Goal: Information Seeking & Learning: Learn about a topic

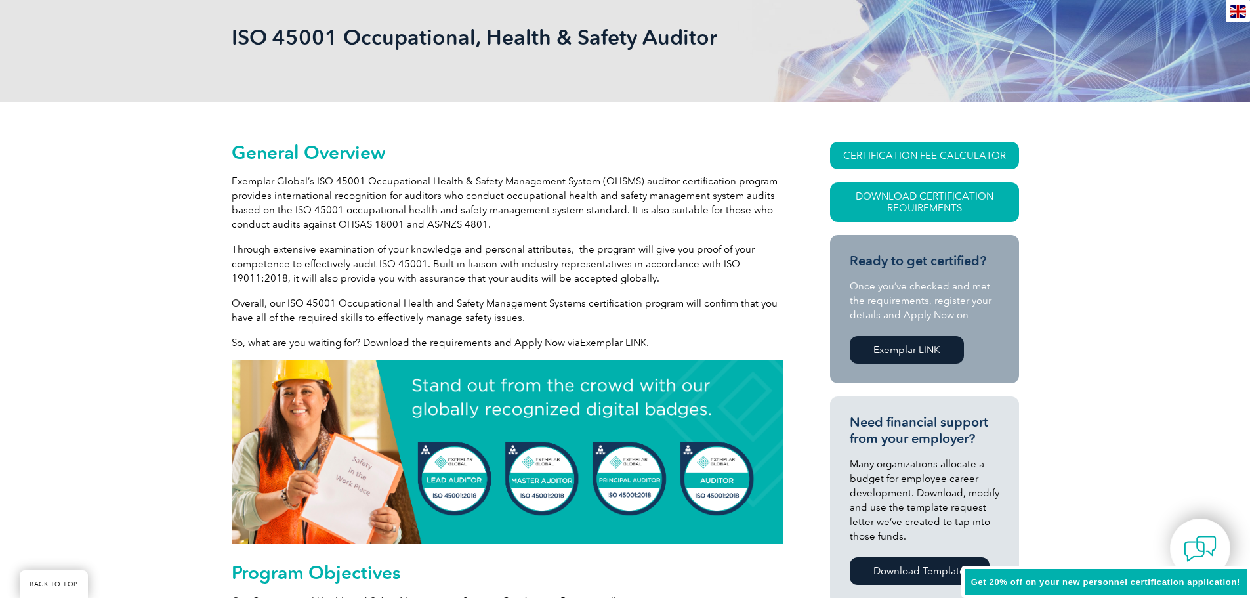
scroll to position [197, 0]
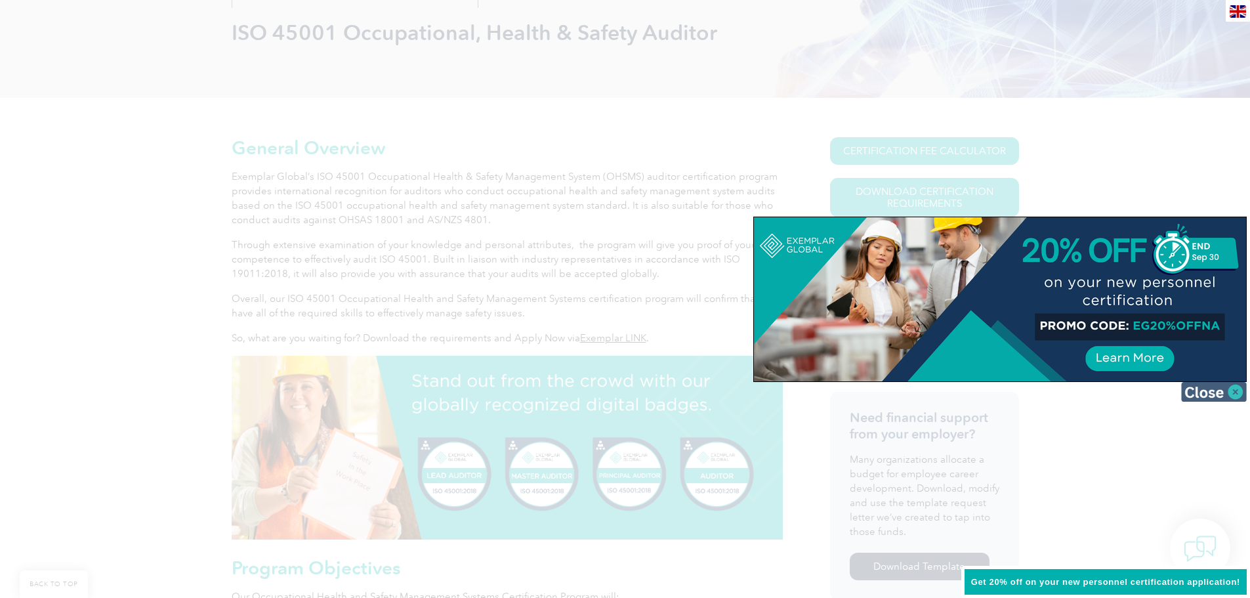
click at [1204, 397] on img at bounding box center [1214, 392] width 66 height 20
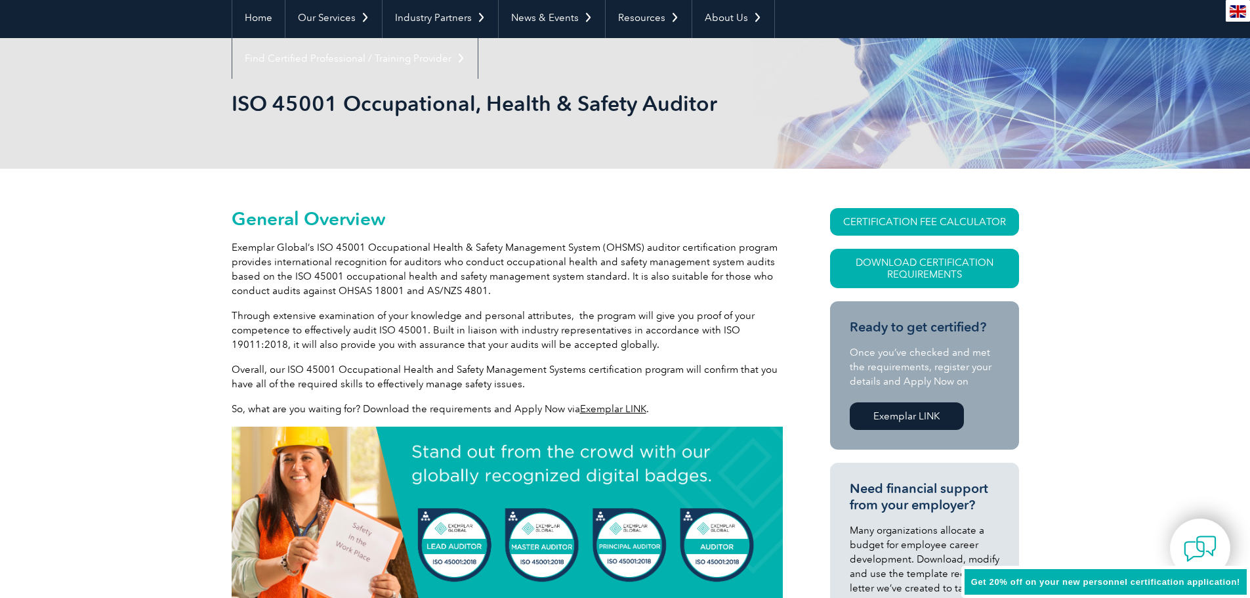
scroll to position [0, 0]
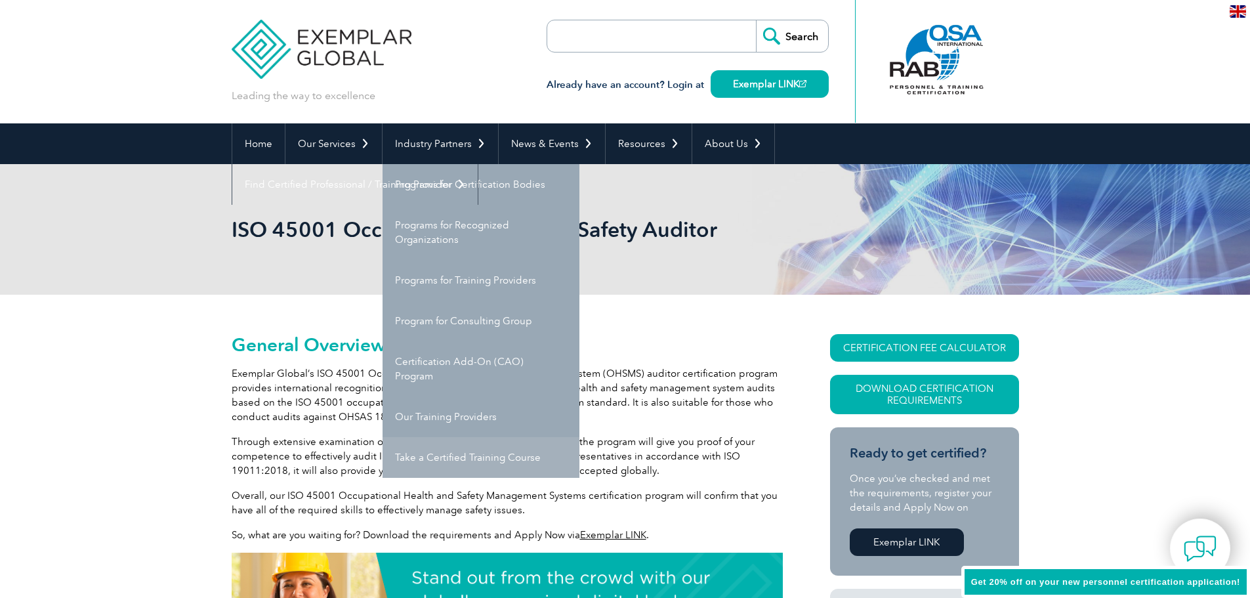
click at [440, 458] on link "Take a Certified Training Course" at bounding box center [481, 457] width 197 height 41
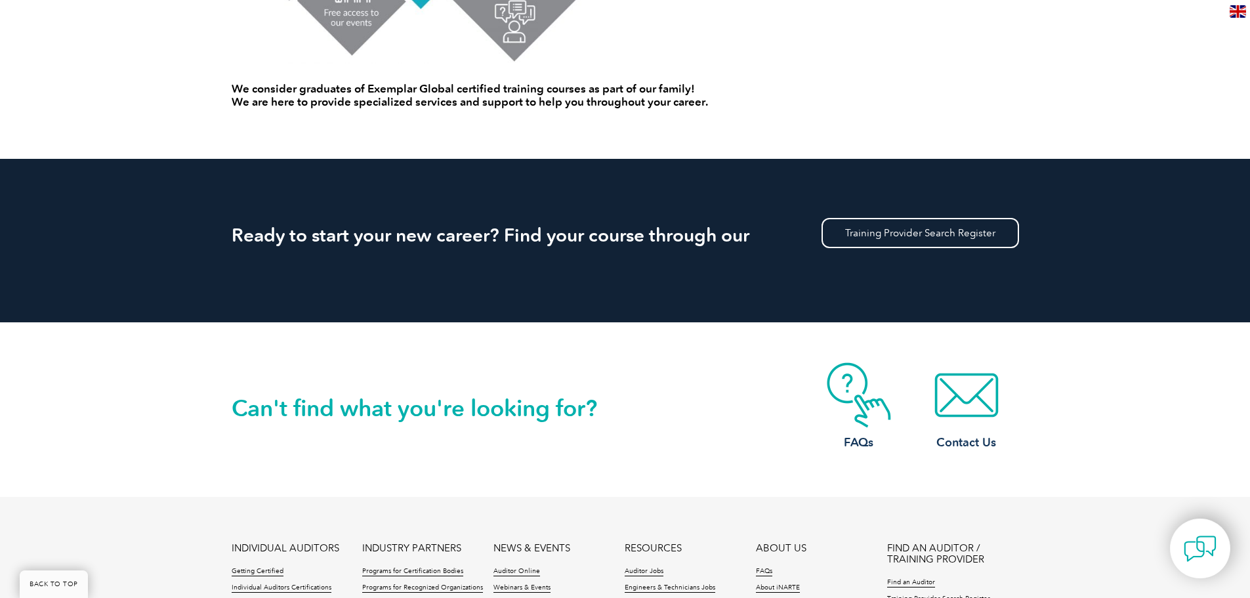
scroll to position [1079, 0]
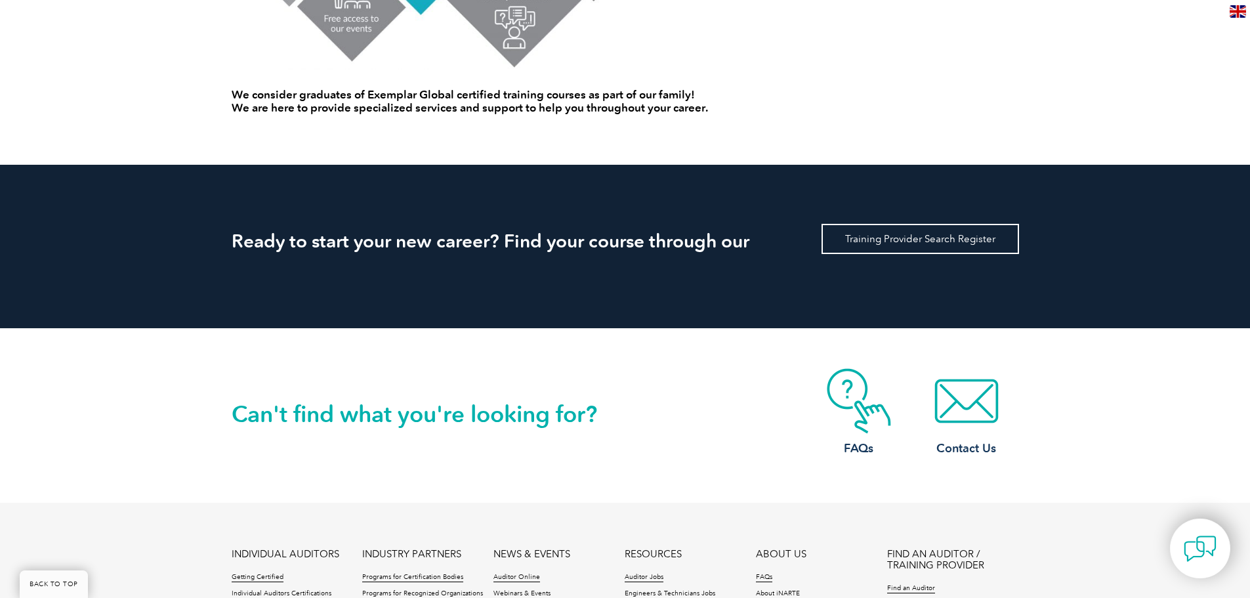
click at [927, 238] on link "Training Provider Search Register" at bounding box center [919, 239] width 197 height 30
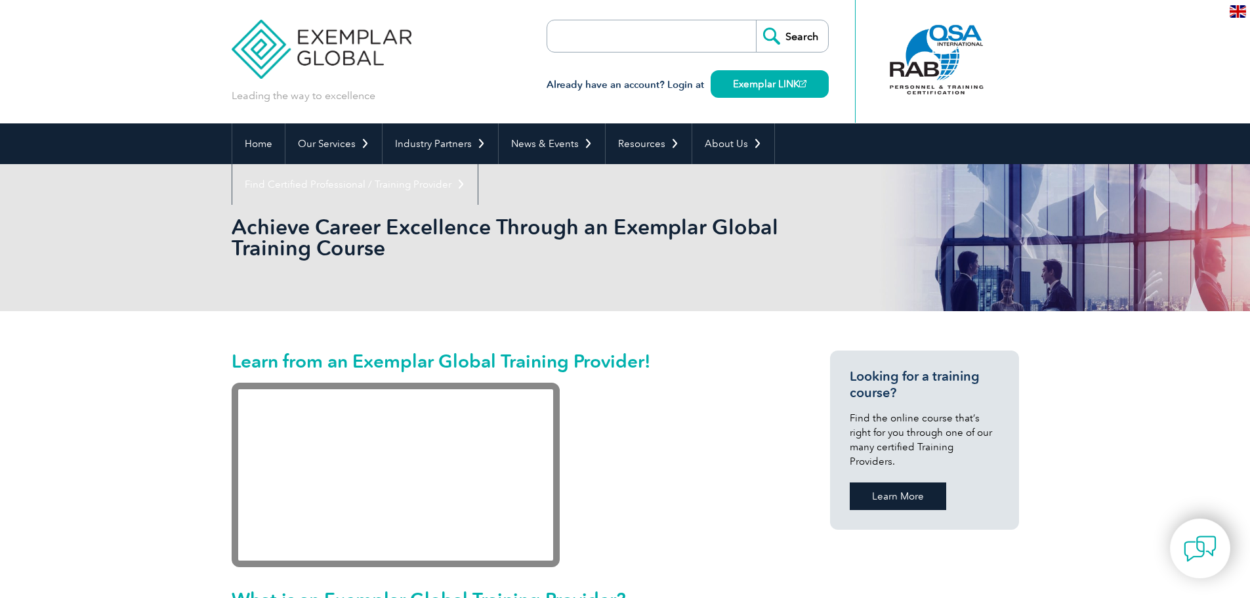
click at [907, 484] on link "Learn More" at bounding box center [898, 496] width 96 height 28
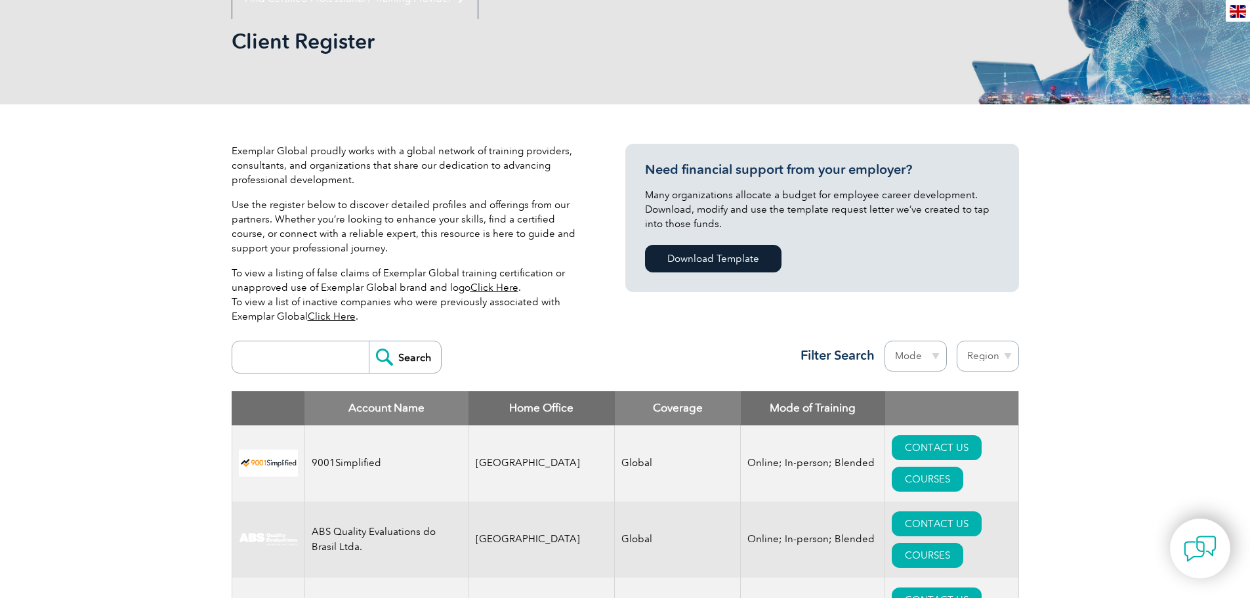
scroll to position [262, 0]
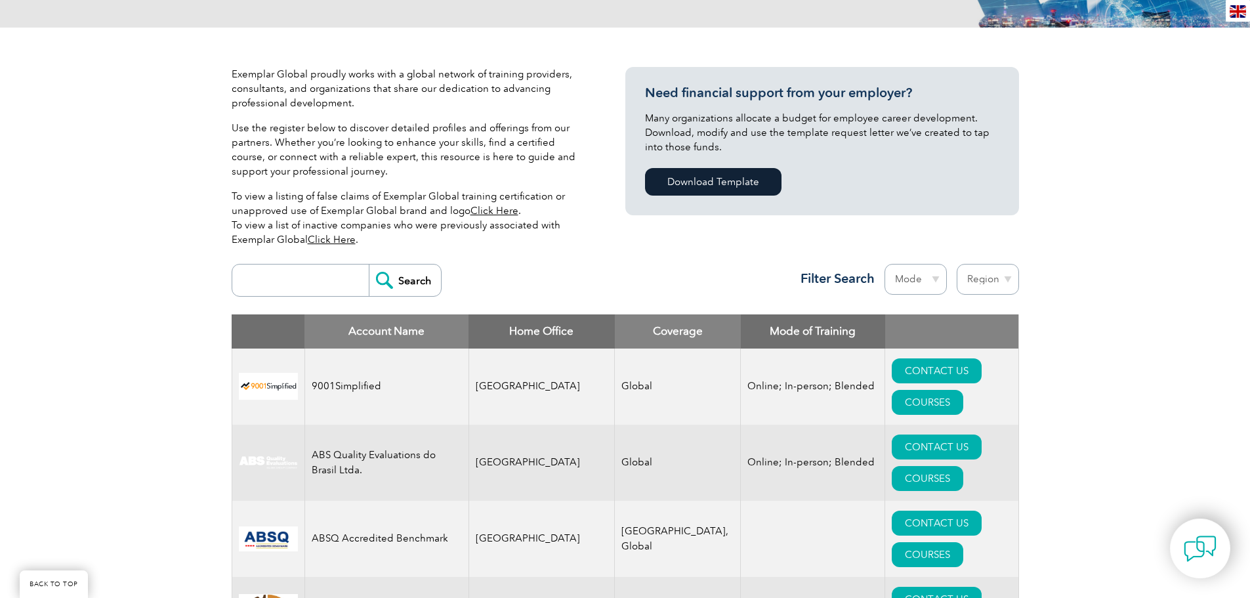
click at [989, 280] on select "Region Australia Bahrain Bangladesh Brazil Canada Colombia Dominican Republic E…" at bounding box center [988, 279] width 62 height 31
select select "[GEOGRAPHIC_DATA]"
click at [957, 264] on select "Region Australia Bahrain Bangladesh Brazil Canada Colombia Dominican Republic E…" at bounding box center [988, 279] width 62 height 31
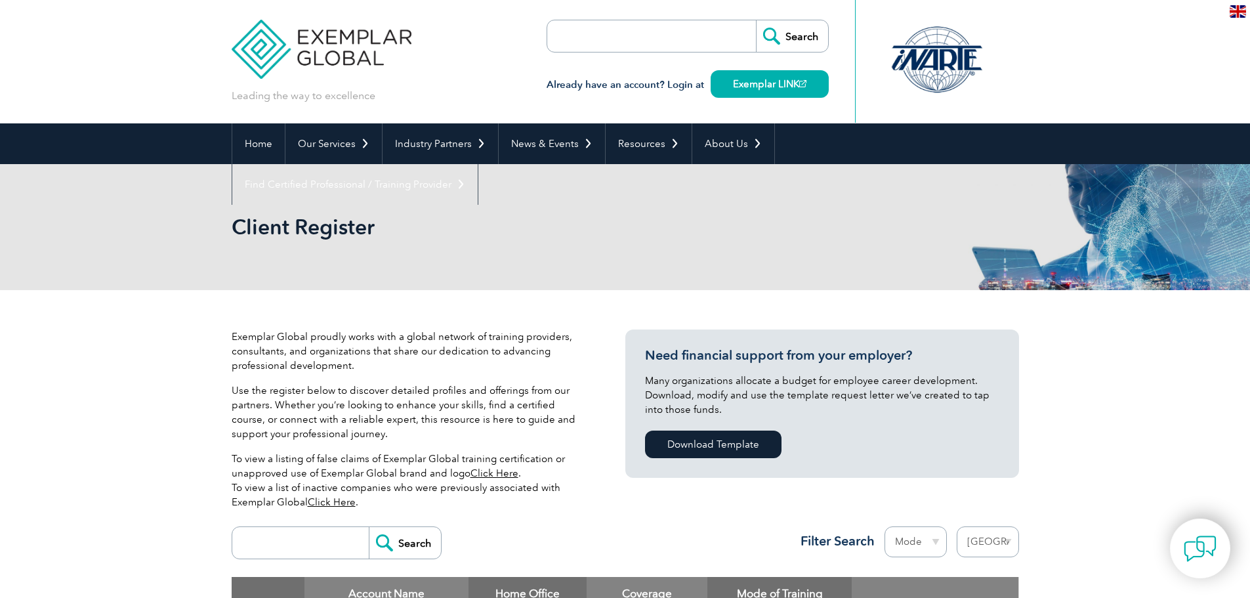
select select "[GEOGRAPHIC_DATA]"
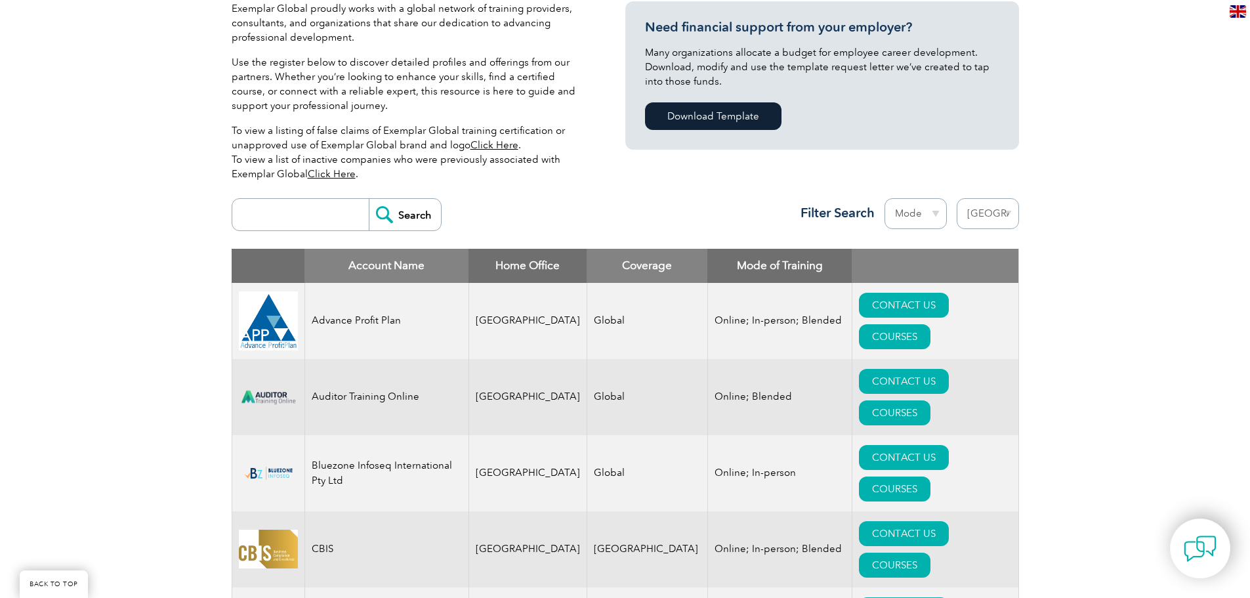
click at [924, 205] on select "Mode Online In-person Blended" at bounding box center [915, 213] width 62 height 31
select select "Online"
click at [884, 198] on select "Mode Online In-person Blended" at bounding box center [915, 213] width 62 height 31
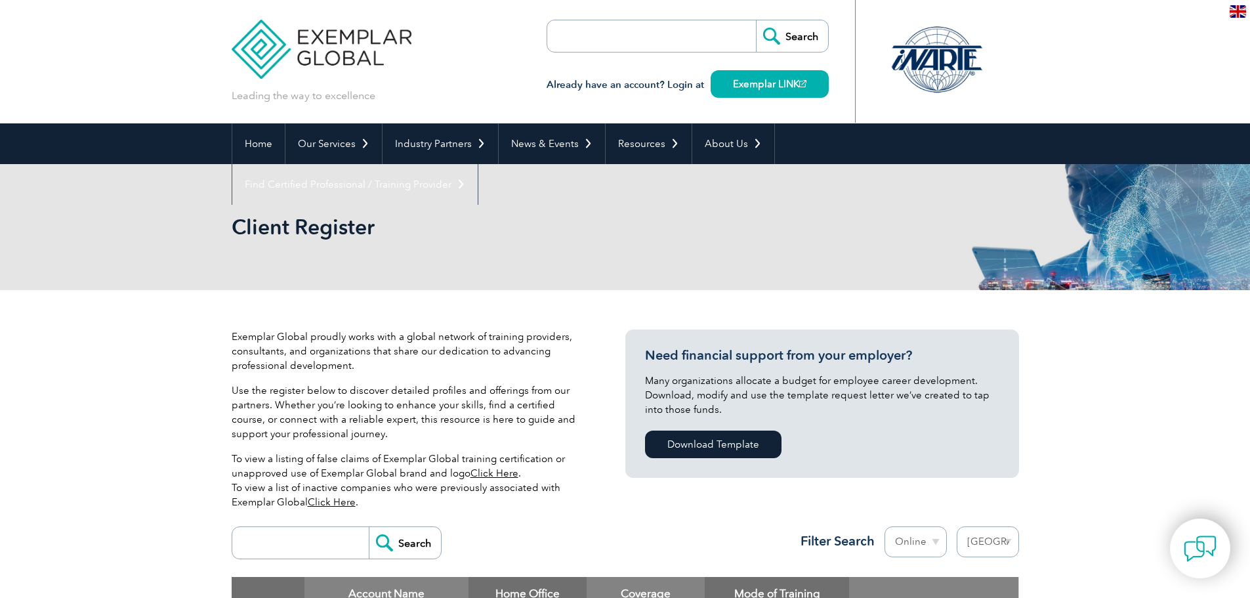
select select "[GEOGRAPHIC_DATA]"
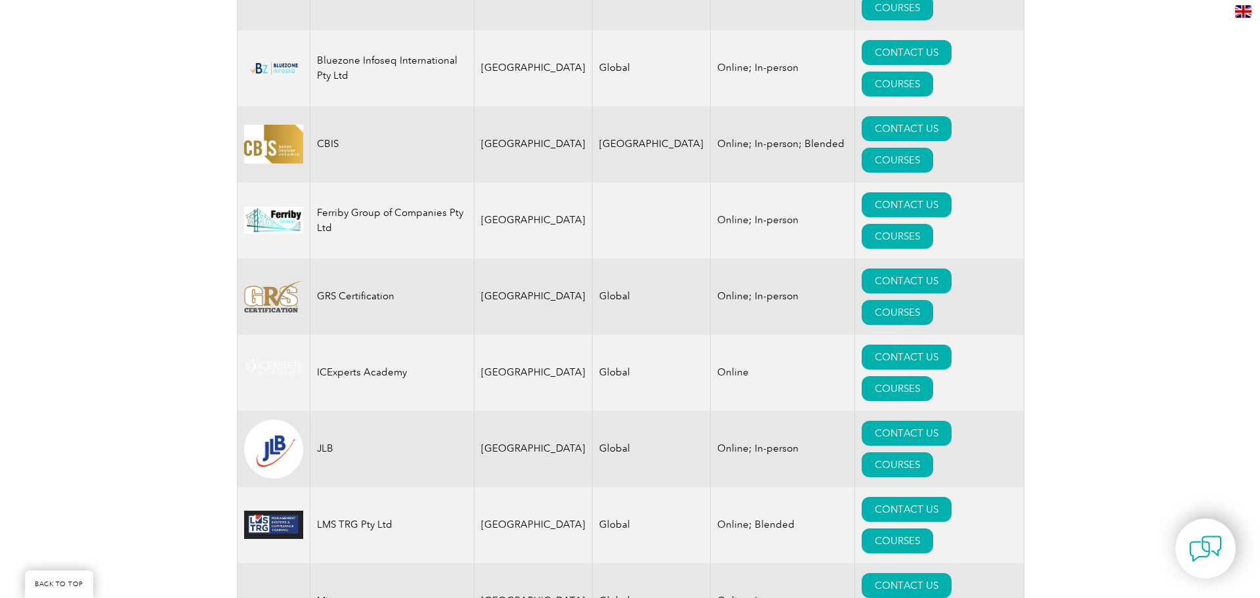
scroll to position [656, 0]
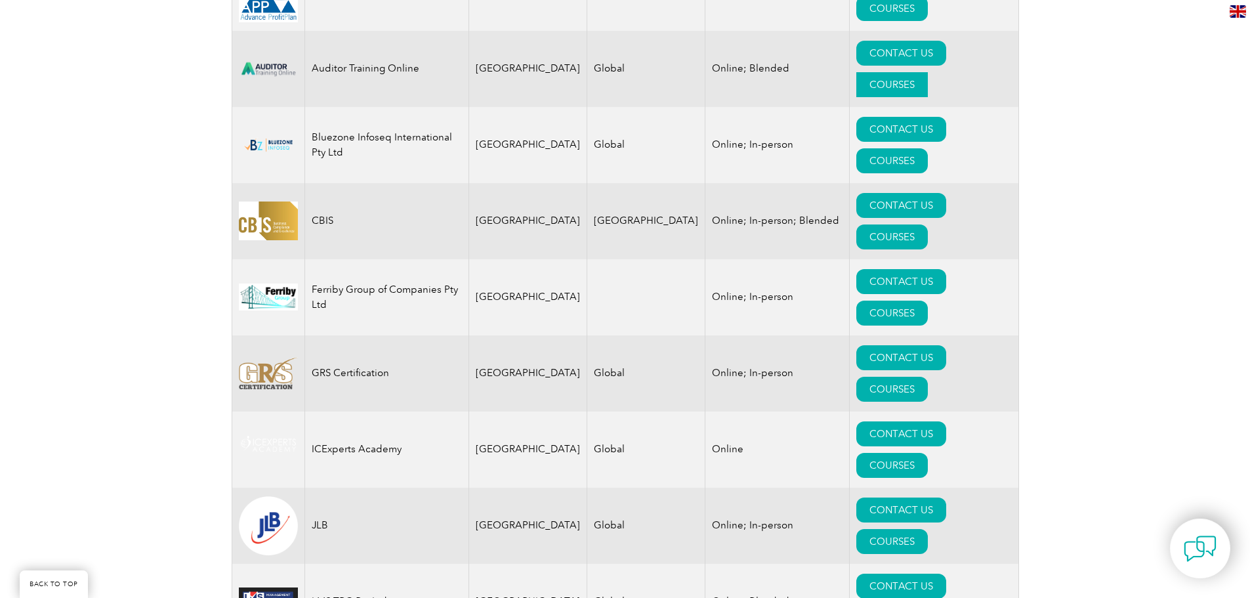
click at [928, 72] on link "COURSES" at bounding box center [892, 84] width 72 height 25
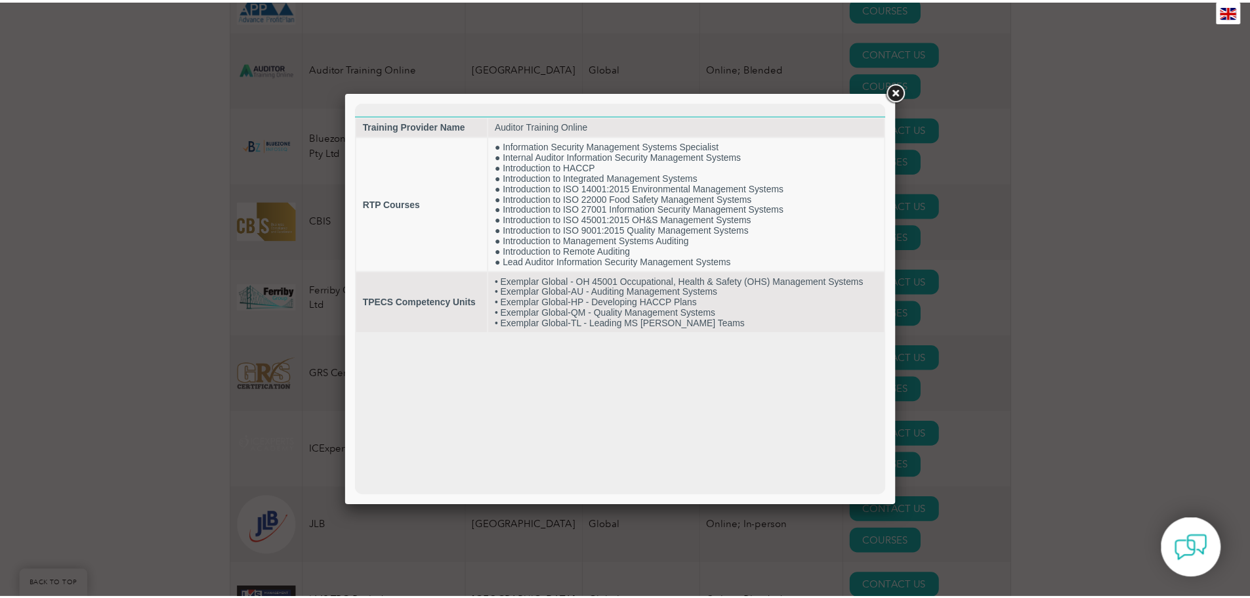
scroll to position [0, 0]
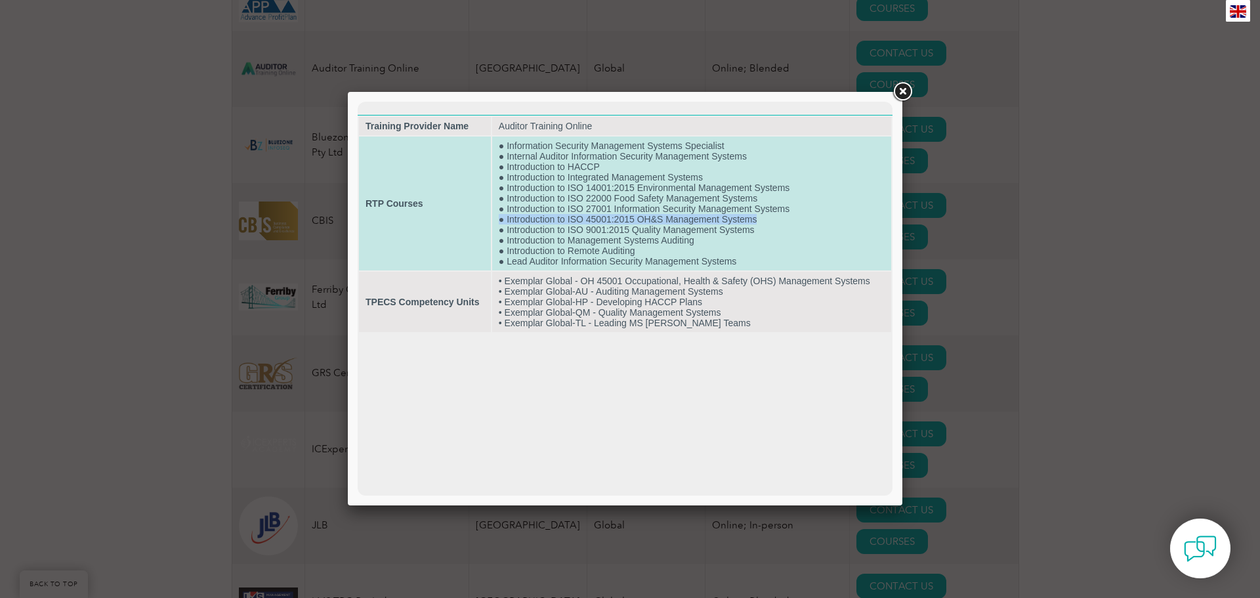
drag, startPoint x: 759, startPoint y: 218, endPoint x: 500, endPoint y: 218, distance: 259.2
click at [500, 218] on td "● Information Security Management Systems Specialist ● Internal Auditor Informa…" at bounding box center [691, 203] width 399 height 134
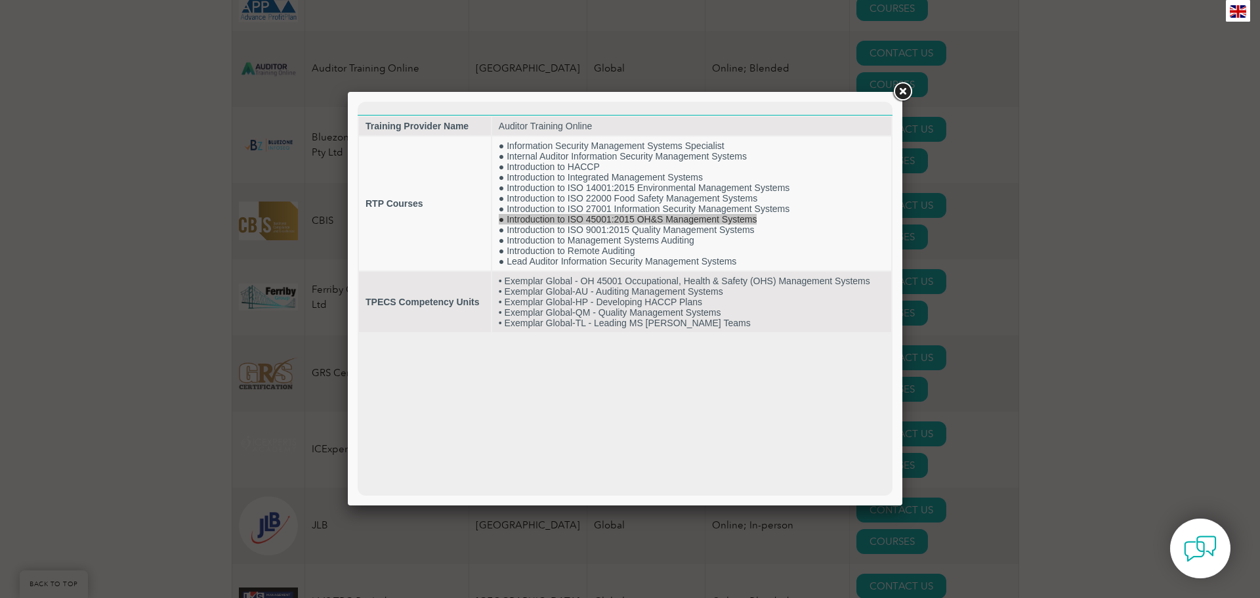
click at [896, 91] on link at bounding box center [902, 92] width 24 height 24
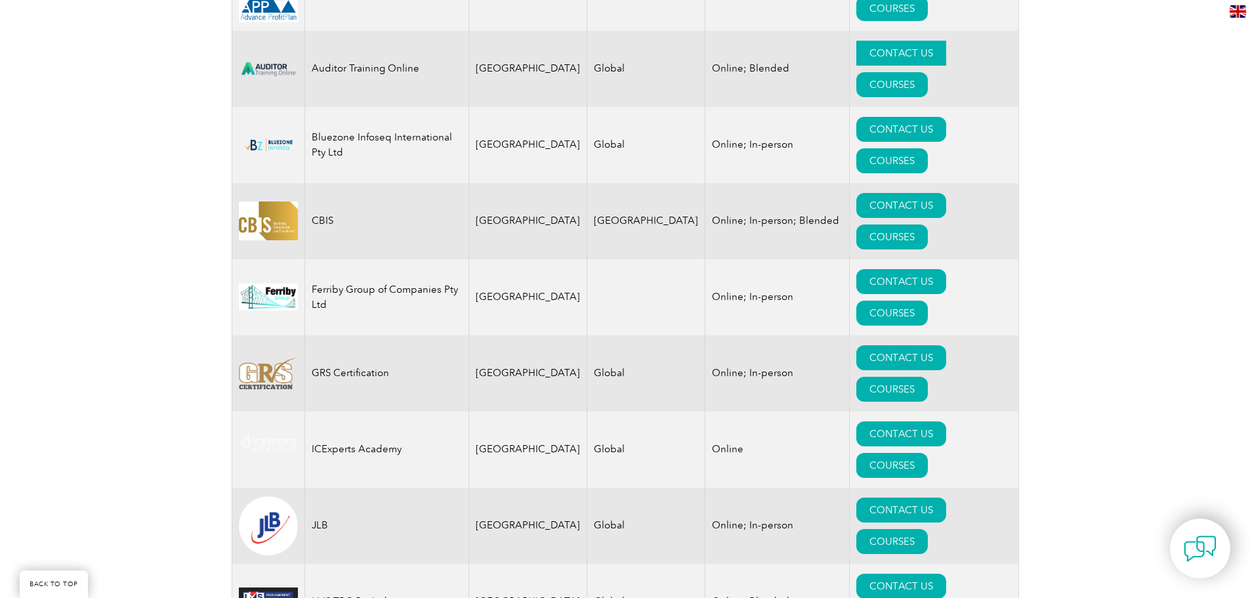
click at [856, 50] on link "CONTACT US" at bounding box center [901, 53] width 90 height 25
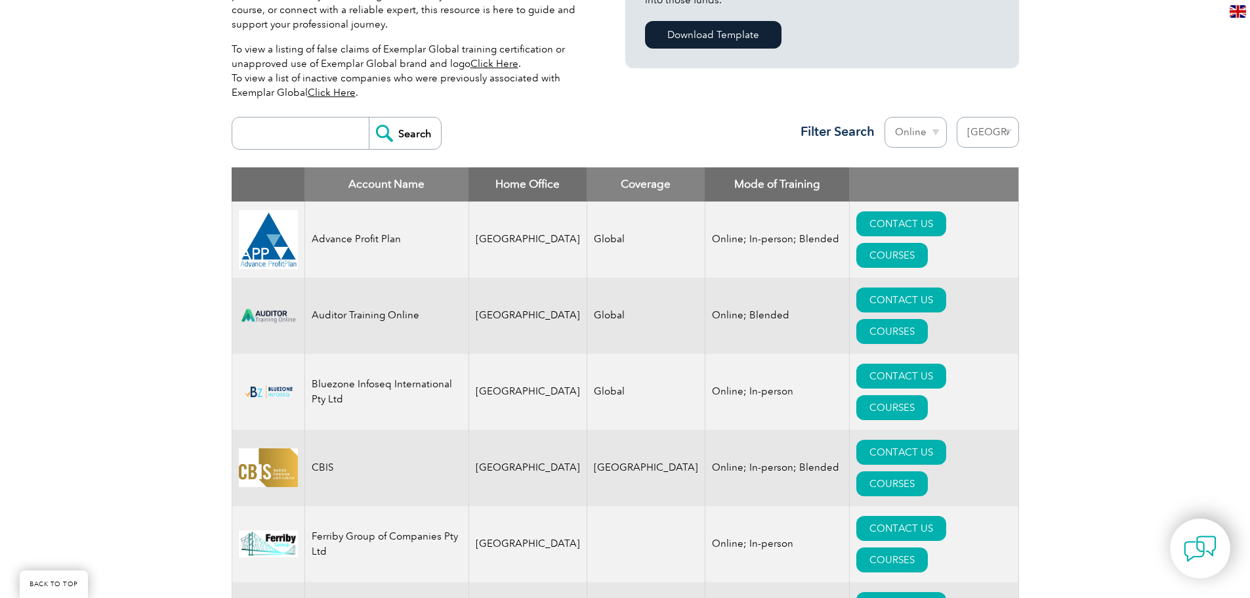
scroll to position [525, 0]
